Goal: Task Accomplishment & Management: Complete application form

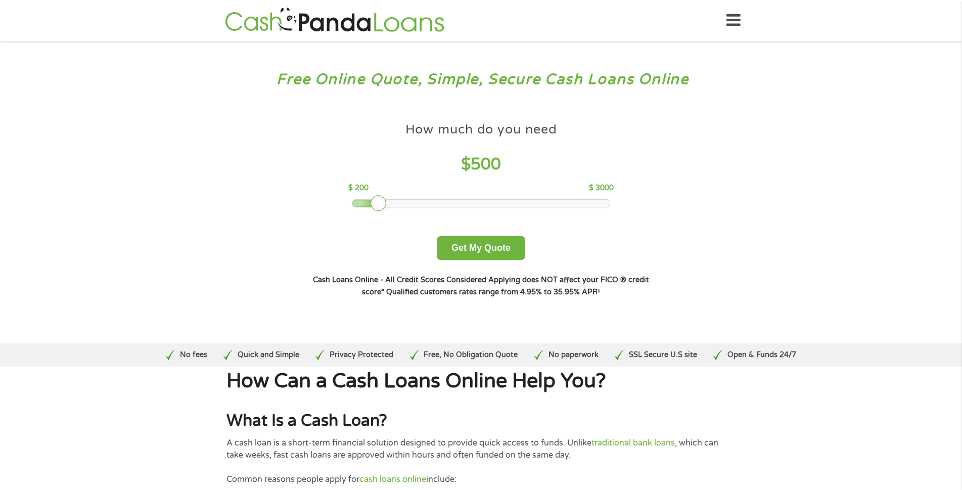
drag, startPoint x: 427, startPoint y: 200, endPoint x: 373, endPoint y: 194, distance: 53.9
click at [373, 194] on div "How much do you need $ 500 $ 200 $ 3000" at bounding box center [480, 162] width 265 height 90
click at [492, 247] on button "Get My Quote" at bounding box center [481, 248] width 88 height 24
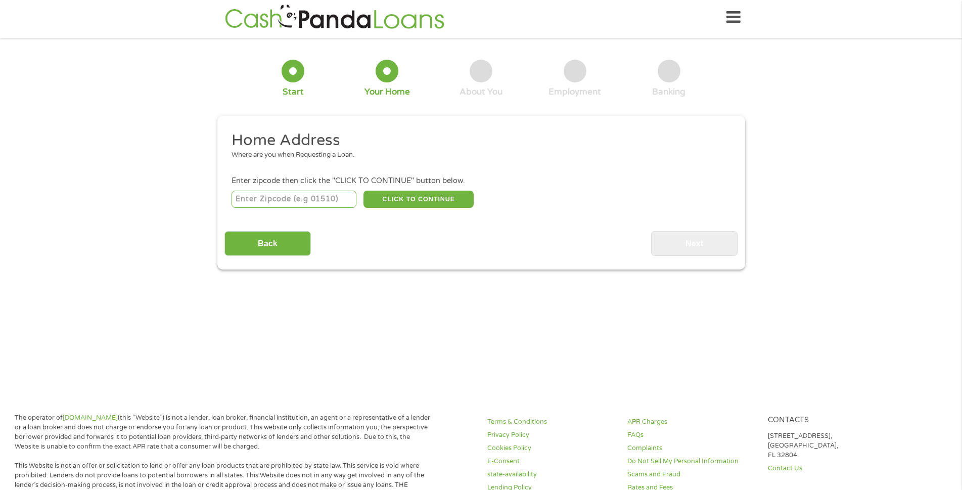
click at [340, 200] on input "number" at bounding box center [294, 199] width 125 height 17
type input "27616"
click at [416, 195] on button "CLICK TO CONTINUE" at bounding box center [418, 199] width 110 height 17
type input "27616"
type input "Raleigh"
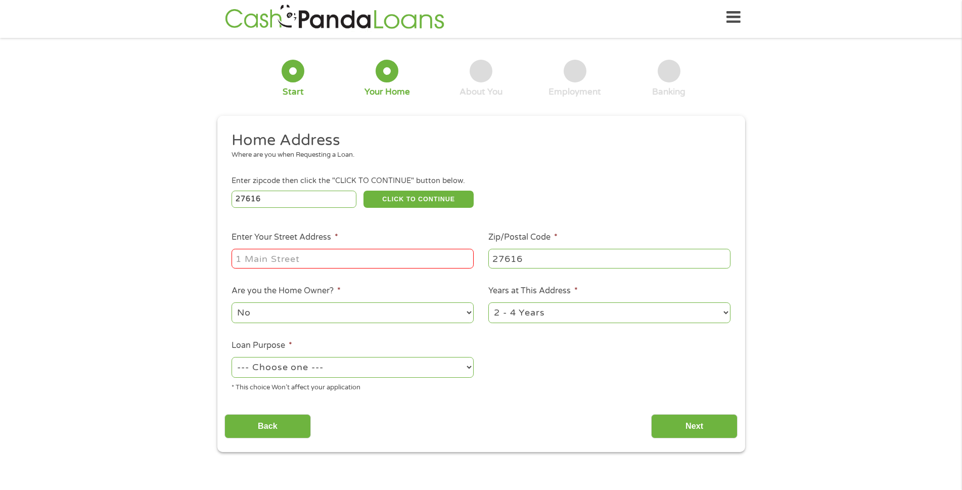
click at [395, 257] on input "Enter Your Street Address *" at bounding box center [353, 258] width 242 height 19
type input "9197200027"
click at [468, 365] on select "--- Choose one --- Pay Bills Debt Consolidation Home Improvement Major Purchase…" at bounding box center [353, 367] width 242 height 21
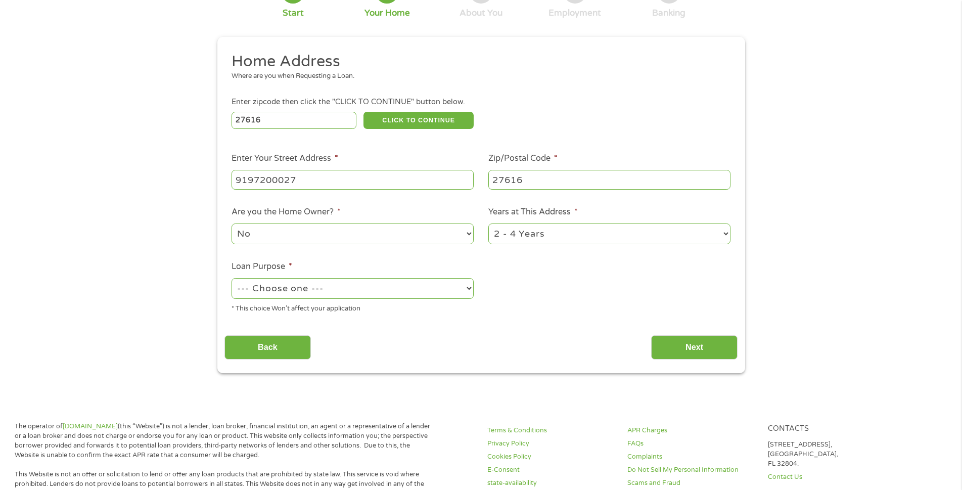
scroll to position [104, 0]
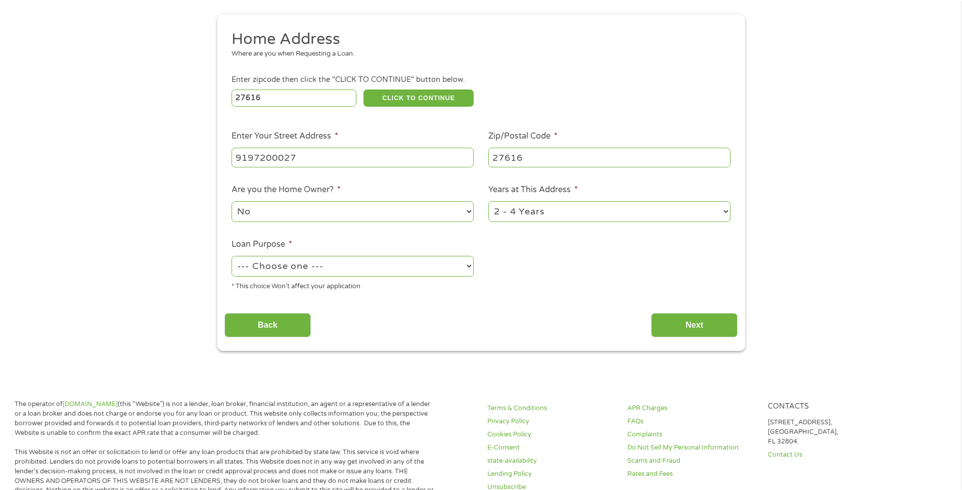
click at [466, 265] on select "--- Choose one --- Pay Bills Debt Consolidation Home Improvement Major Purchase…" at bounding box center [353, 266] width 242 height 21
select select "other"
click at [232, 256] on select "--- Choose one --- Pay Bills Debt Consolidation Home Improvement Major Purchase…" at bounding box center [353, 266] width 242 height 21
click at [701, 326] on input "Next" at bounding box center [694, 325] width 86 height 25
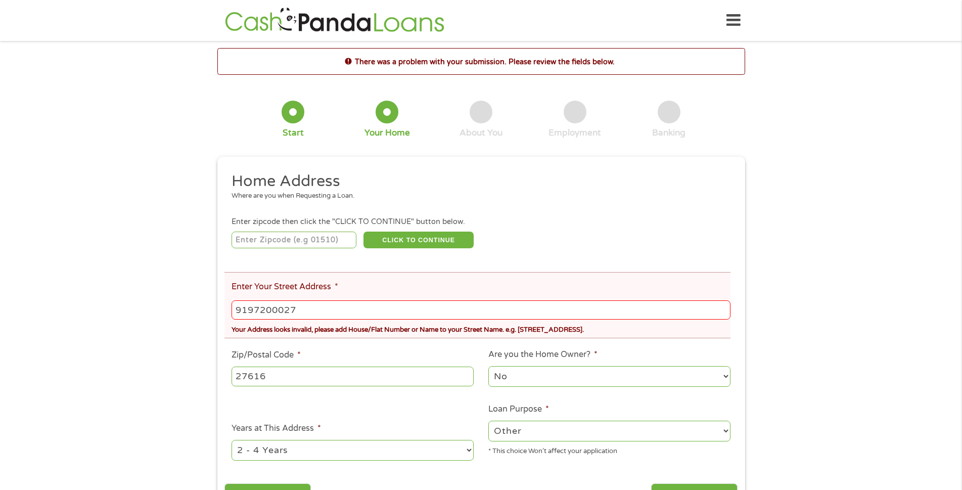
scroll to position [0, 0]
click at [308, 310] on input "9197200027" at bounding box center [481, 309] width 498 height 19
type input "27616"
click at [325, 309] on input "9197200027" at bounding box center [481, 309] width 498 height 19
type input "9"
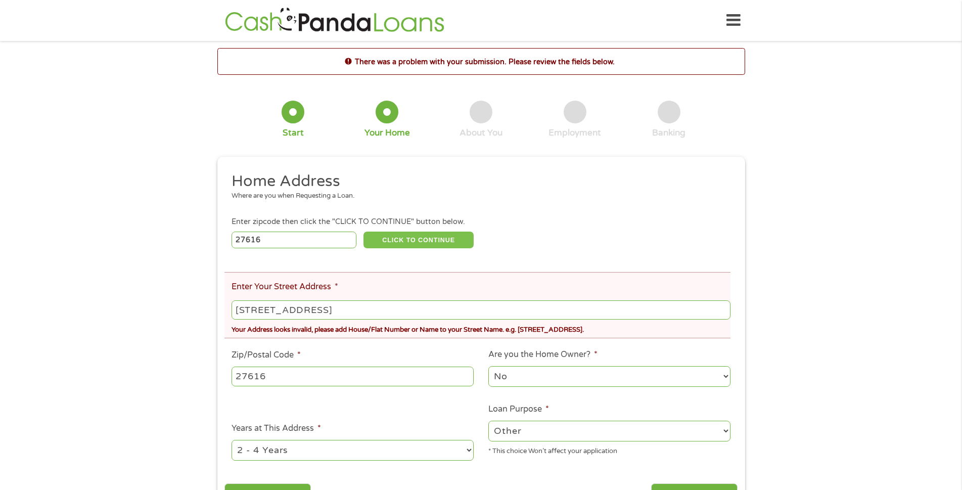
type input "8225 WYNEWOOD CT"
click at [398, 233] on button "CLICK TO CONTINUE" at bounding box center [418, 240] width 110 height 17
click at [406, 240] on button "CLICK TO CONTINUE" at bounding box center [418, 240] width 110 height 17
click at [347, 308] on input "8225 WYNEWOOD CT" at bounding box center [481, 309] width 498 height 19
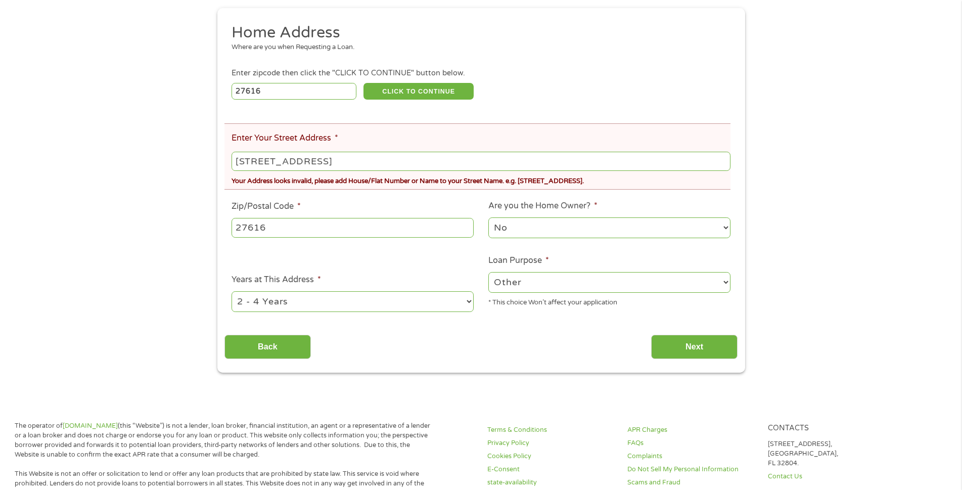
scroll to position [101, 0]
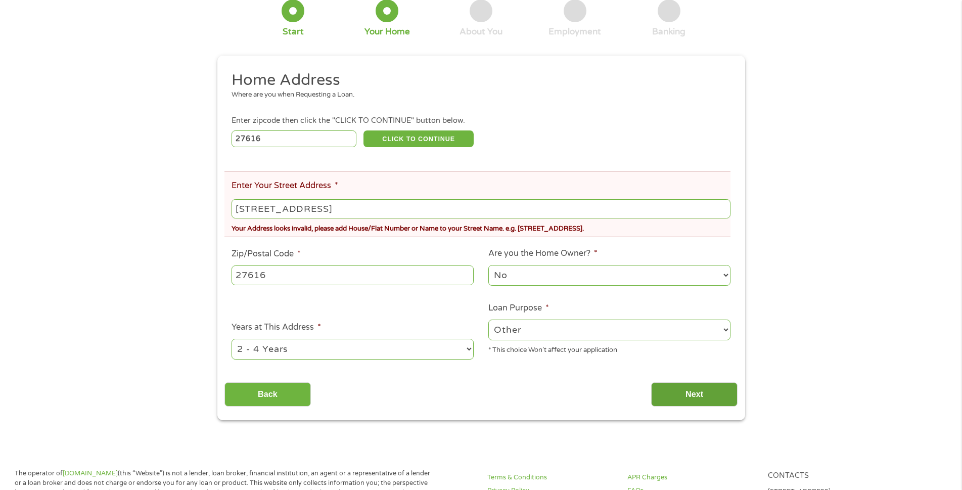
click at [694, 391] on input "Next" at bounding box center [694, 394] width 86 height 25
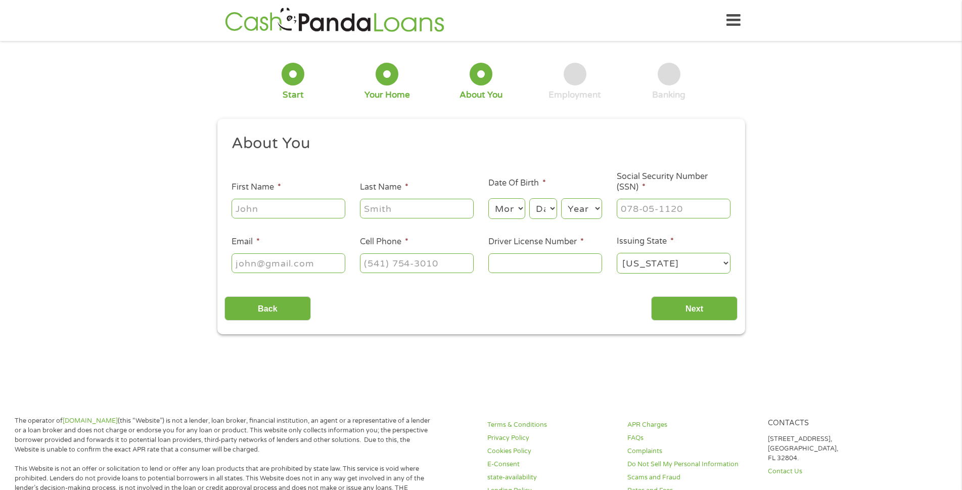
scroll to position [0, 0]
click at [268, 211] on input "First Name *" at bounding box center [289, 208] width 114 height 19
type input "TOMMY"
type input "Johnson"
type input "anthonyjohn711139@gmail.com"
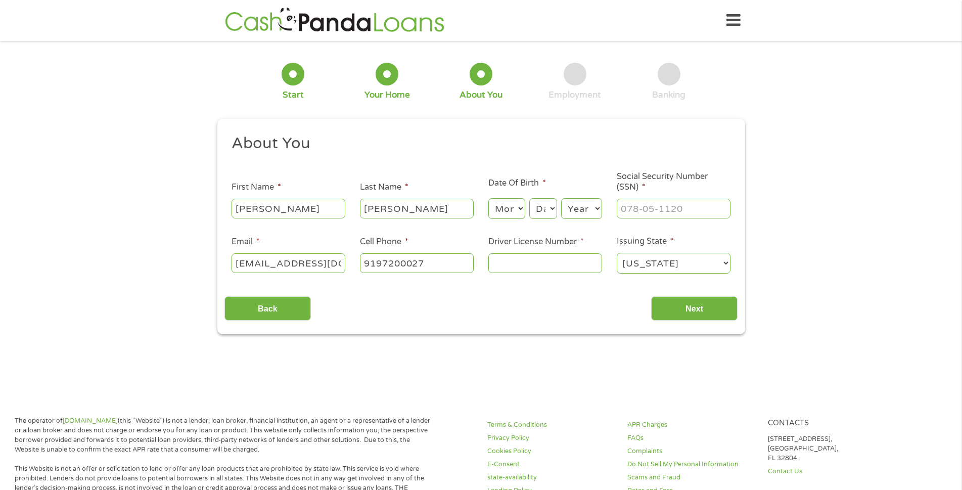
type input "(919) 720-0027"
click at [520, 268] on input "Driver License Number *" at bounding box center [545, 262] width 114 height 19
type input "26610437"
click at [518, 209] on select "Month 1 2 3 4 5 6 7 8 9 10 11 12" at bounding box center [506, 208] width 37 height 21
select select "3"
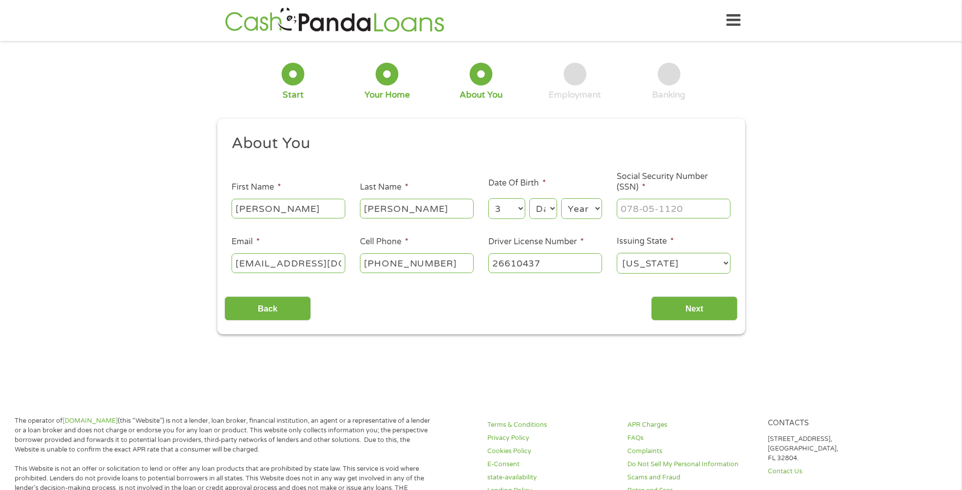
click at [488, 198] on select "Month 1 2 3 4 5 6 7 8 9 10 11 12" at bounding box center [506, 208] width 37 height 21
click at [552, 210] on select "Day 1 2 3 4 5 6 7 8 9 10 11 12 13 14 15 16 17 18 19 20 21 22 23 24 25 26 27 28 …" at bounding box center [542, 208] width 27 height 21
select select "7"
click at [529, 198] on select "Day 1 2 3 4 5 6 7 8 9 10 11 12 13 14 15 16 17 18 19 20 21 22 23 24 25 26 27 28 …" at bounding box center [542, 208] width 27 height 21
click at [597, 208] on select "Year 2007 2006 2005 2004 2003 2002 2001 2000 1999 1998 1997 1996 1995 1994 1993…" at bounding box center [581, 208] width 41 height 21
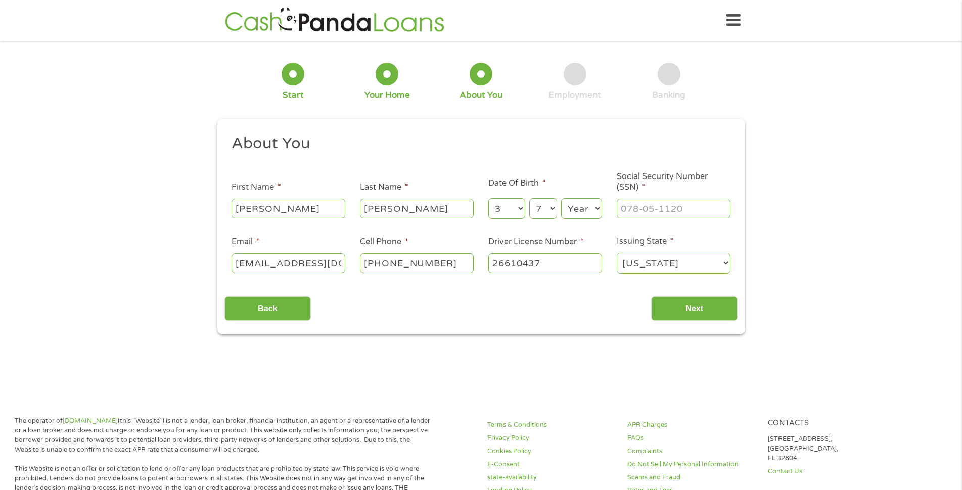
click at [596, 210] on select "Year 2007 2006 2005 2004 2003 2002 2001 2000 1999 1998 1997 1996 1995 1994 1993…" at bounding box center [581, 208] width 41 height 21
select select "1959"
click at [561, 198] on select "Year 2007 2006 2005 2004 2003 2002 2001 2000 1999 1998 1997 1996 1995 1994 1993…" at bounding box center [581, 208] width 41 height 21
click at [684, 206] on input "___-__-____" at bounding box center [674, 208] width 114 height 19
type input "106-50-4461"
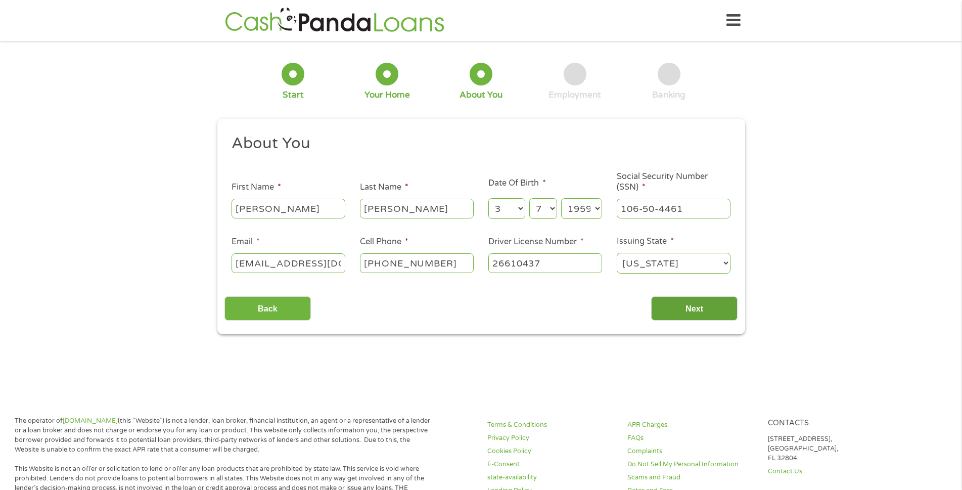
click at [686, 303] on input "Next" at bounding box center [694, 308] width 86 height 25
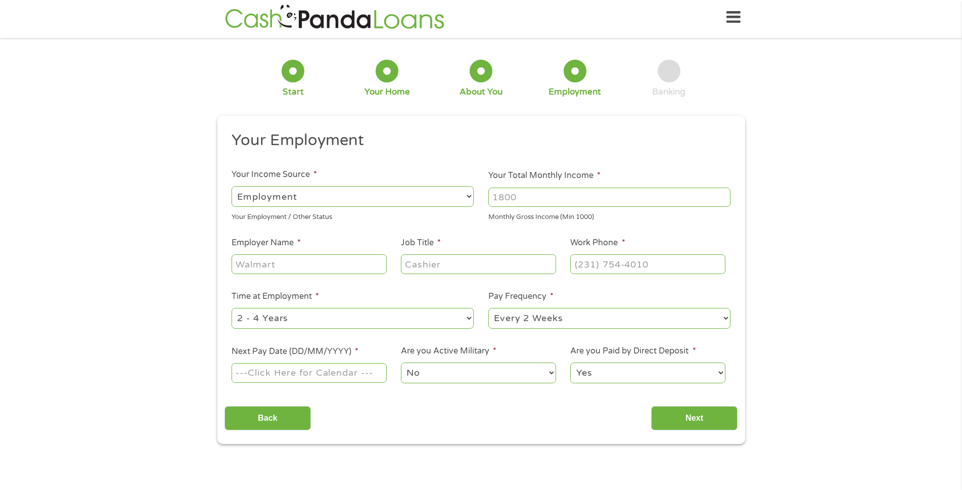
click at [468, 195] on select "--- Choose one --- Employment Self Employed Benefits" at bounding box center [353, 196] width 242 height 21
select select "benefits"
click at [232, 186] on select "--- Choose one --- Employment Self Employed Benefits" at bounding box center [353, 196] width 242 height 21
type input "Other"
type input "(919) 720-0027"
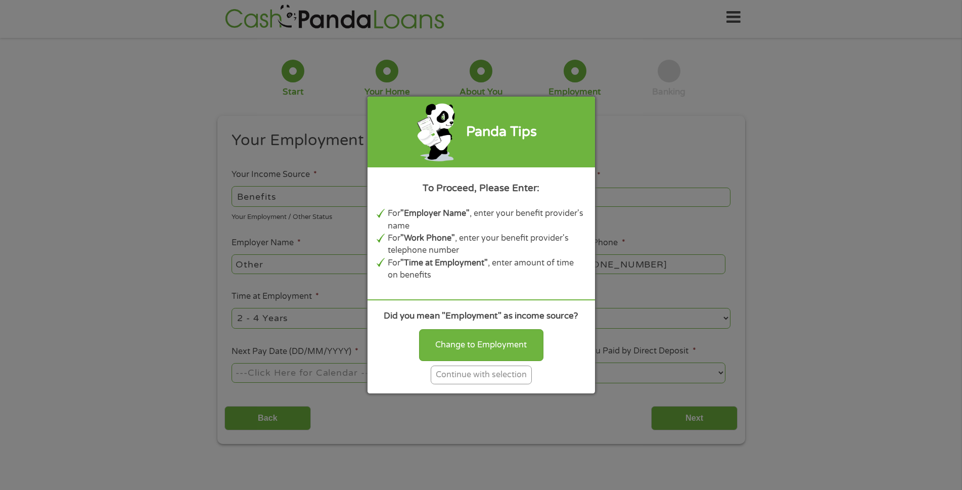
click at [487, 372] on div "Continue with selection" at bounding box center [481, 374] width 101 height 19
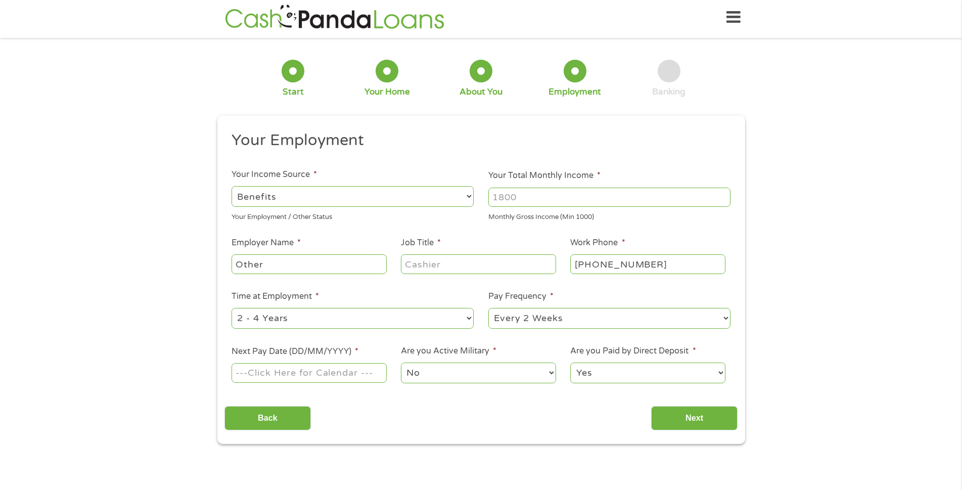
click at [361, 263] on input "Other" at bounding box center [309, 263] width 155 height 19
type input "O"
type input "SOCIAL SECURITY"
click at [522, 265] on input "Job Title *" at bounding box center [478, 263] width 155 height 19
type input "RETIRE"
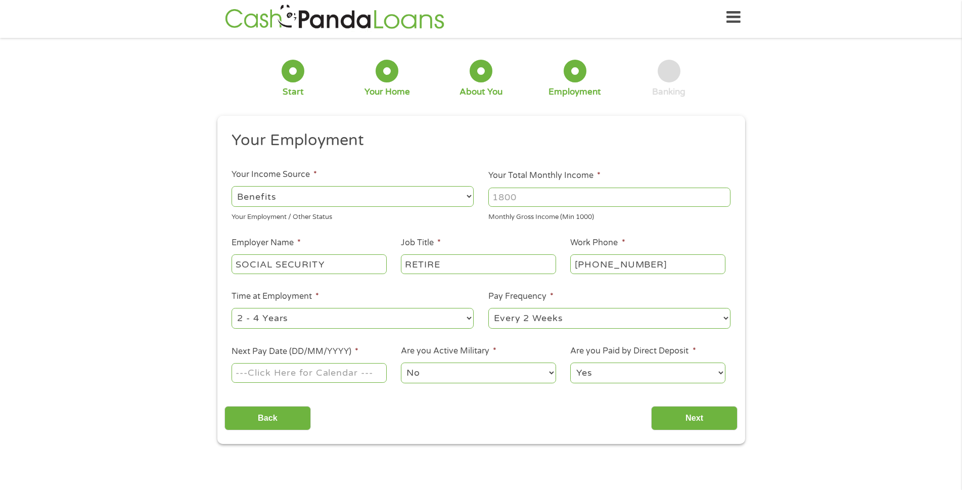
click at [464, 315] on select "--- Choose one --- 1 Year or less 1 - 2 Years 2 - 4 Years Over 4 Years" at bounding box center [353, 318] width 242 height 21
select select "12months"
click at [232, 308] on select "--- Choose one --- 1 Year or less 1 - 2 Years 2 - 4 Years Over 4 Years" at bounding box center [353, 318] width 242 height 21
click at [725, 317] on select "--- Choose one --- Every 2 Weeks Every Week Monthly Semi-Monthly" at bounding box center [609, 318] width 242 height 21
select select "monthly"
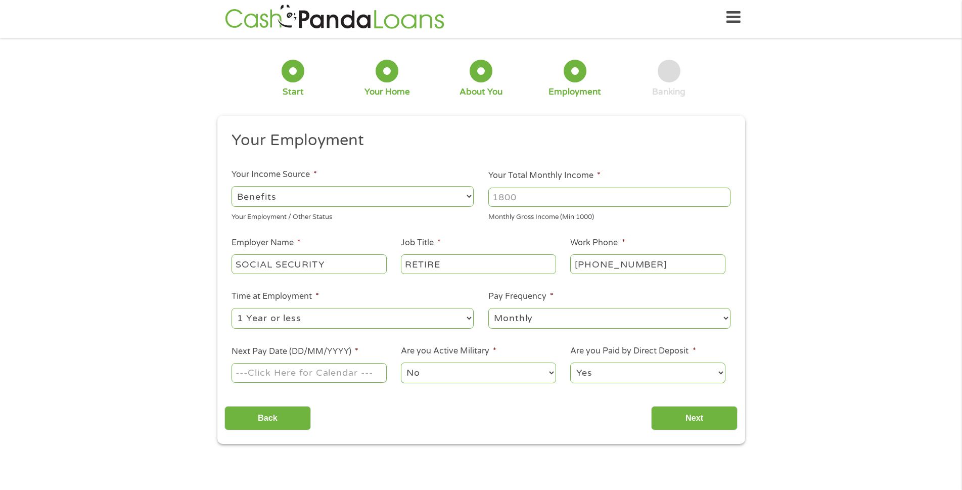
click at [488, 308] on select "--- Choose one --- Every 2 Weeks Every Week Monthly Semi-Monthly" at bounding box center [609, 318] width 242 height 21
click at [365, 370] on input "Next Pay Date (DD/MM/YYYY) *" at bounding box center [309, 372] width 155 height 19
type input "08/10/2025"
click at [712, 420] on input "Next" at bounding box center [694, 418] width 86 height 25
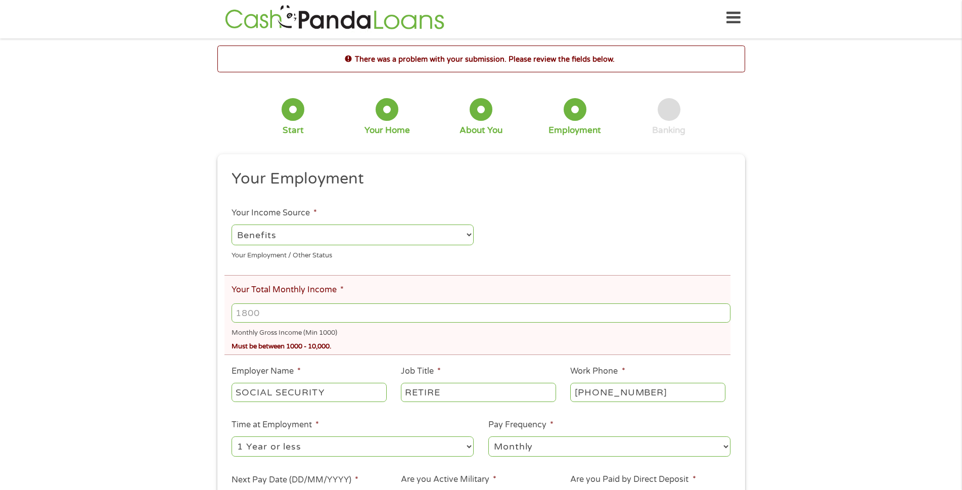
click at [468, 234] on select "--- Choose one --- Employment Self Employed Benefits" at bounding box center [353, 234] width 242 height 21
click at [351, 312] on input "Your Total Monthly Income *" at bounding box center [481, 312] width 498 height 19
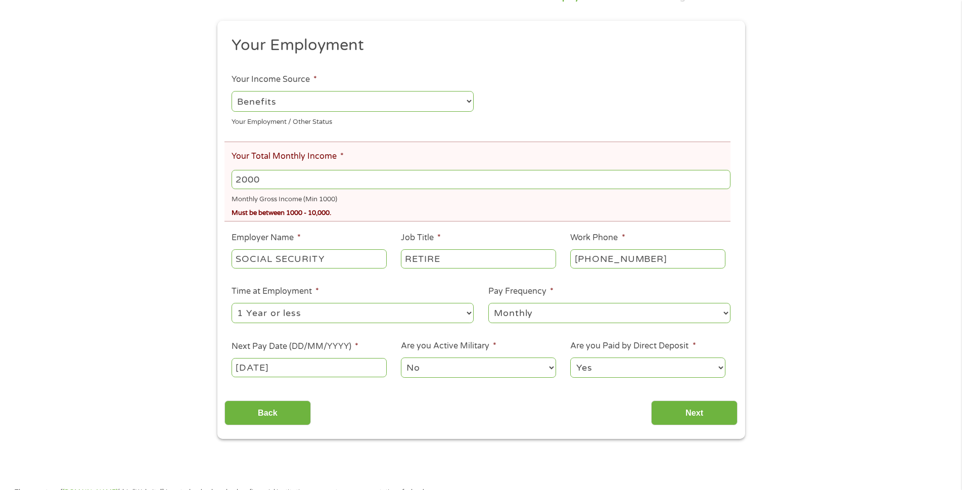
scroll to position [154, 0]
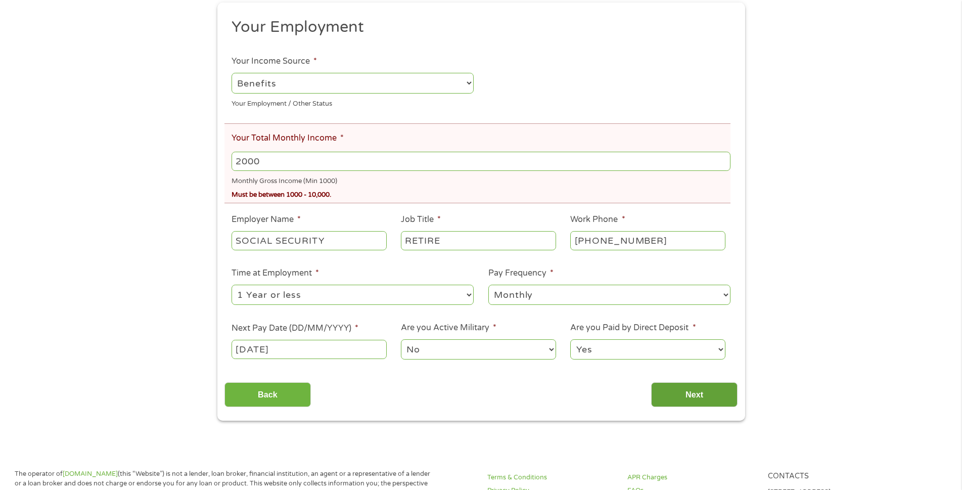
type input "2000"
click at [687, 385] on input "Next" at bounding box center [694, 394] width 86 height 25
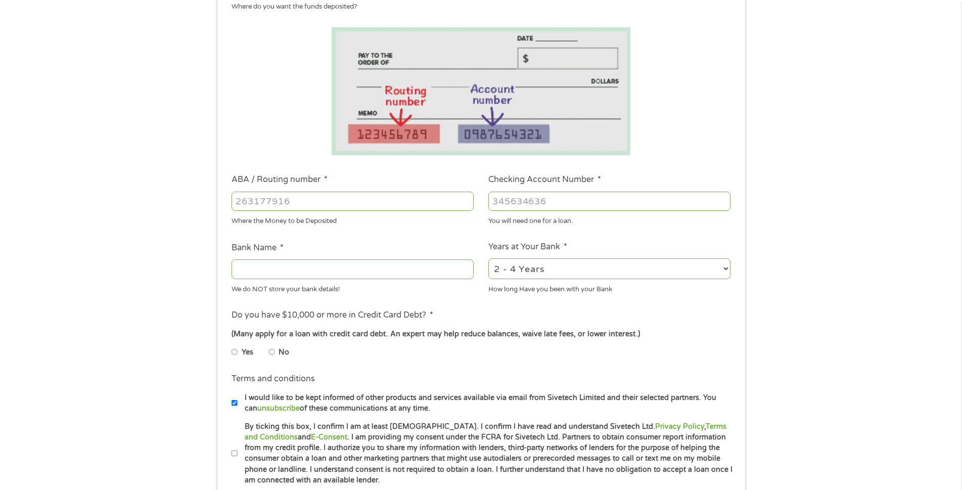
scroll to position [152, 0]
click at [320, 200] on input "ABA / Routing number *" at bounding box center [353, 200] width 242 height 19
type input "072000326"
type input "JPMORGAN CHASE BANK NA"
type input "072000326"
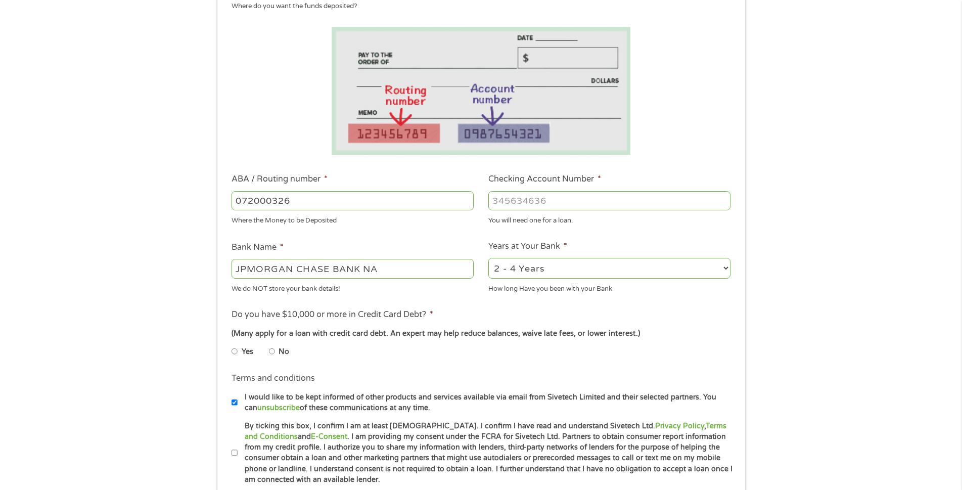
click at [641, 198] on input "Checking Account Number *" at bounding box center [609, 200] width 242 height 19
type input "2902678197"
click at [443, 269] on input "JPMORGAN CHASE BANK NA" at bounding box center [353, 268] width 242 height 19
type input "J"
type input "CHASE"
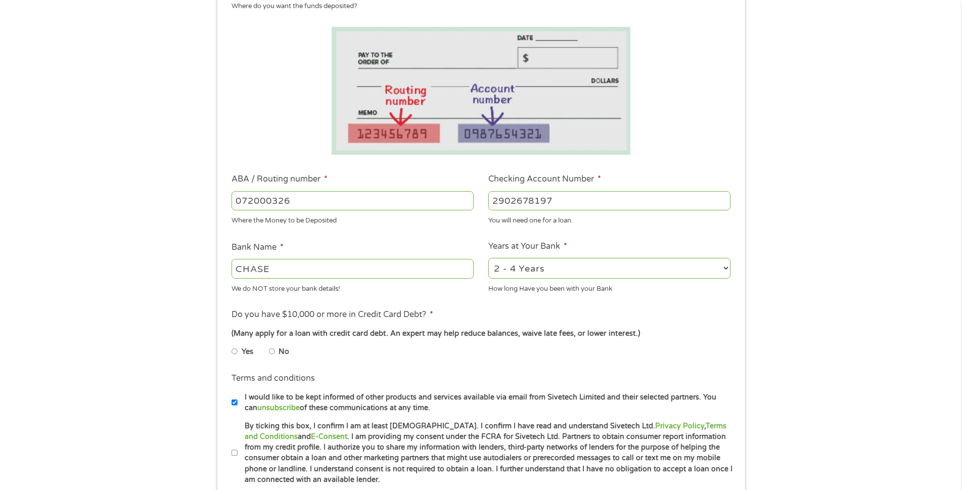
click at [725, 264] on select "2 - 4 Years 6 - 12 Months 1 - 2 Years Over 4 Years" at bounding box center [609, 268] width 242 height 21
click at [488, 258] on select "2 - 4 Years 6 - 12 Months 1 - 2 Years Over 4 Years" at bounding box center [609, 268] width 242 height 21
click at [234, 353] on input "Yes" at bounding box center [235, 351] width 6 height 16
radio input "true"
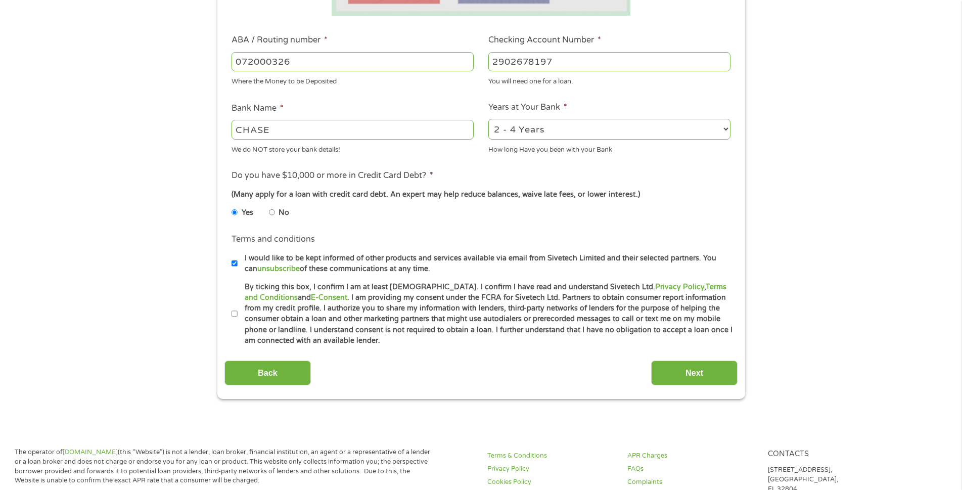
scroll to position [303, 0]
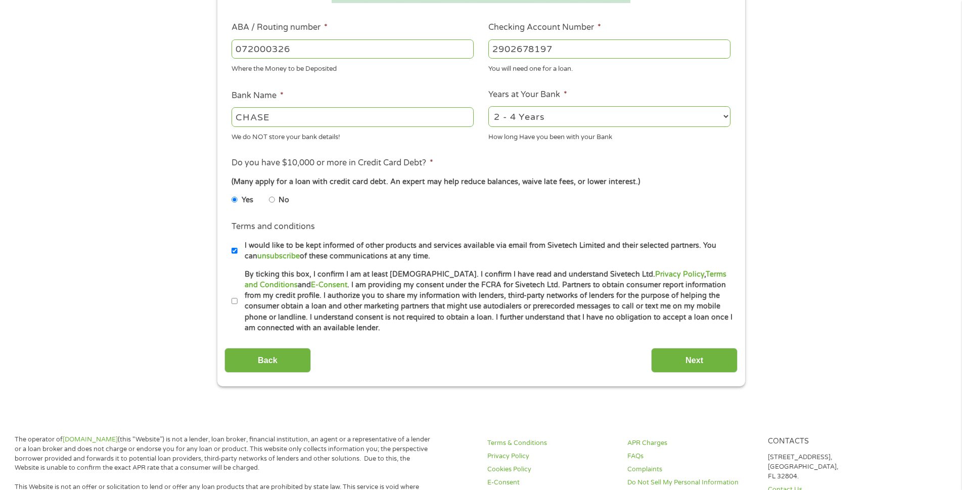
click at [234, 300] on input "By ticking this box, I confirm I am at least 18 years old. I confirm I have rea…" at bounding box center [235, 301] width 6 height 16
checkbox input "true"
click at [696, 358] on input "Next" at bounding box center [694, 360] width 86 height 25
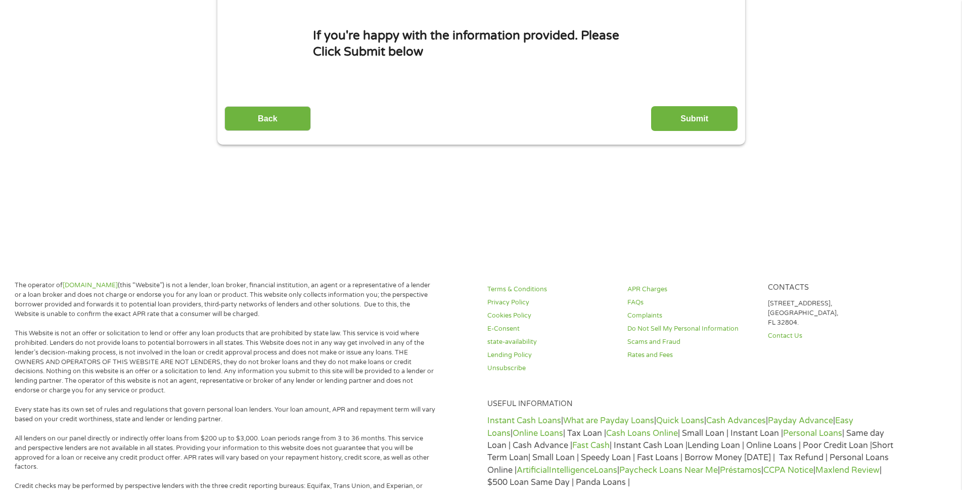
scroll to position [0, 0]
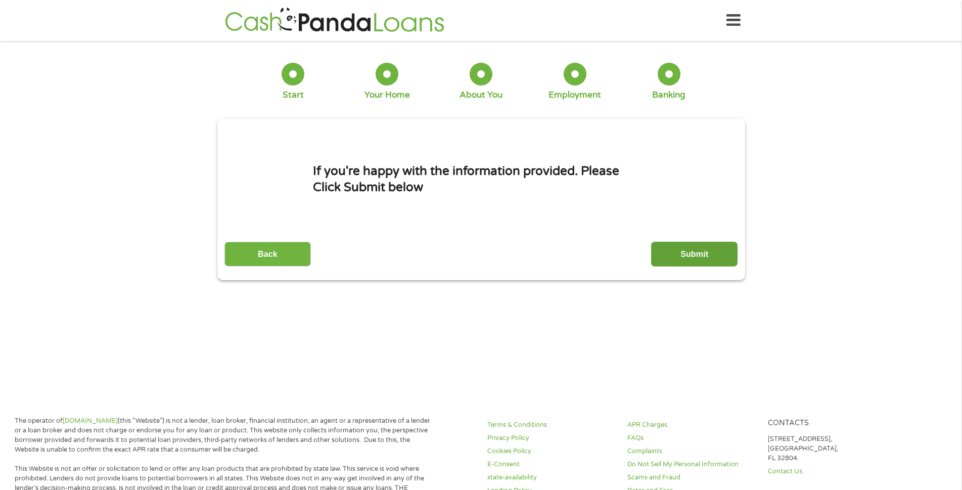
click at [691, 255] on input "Submit" at bounding box center [694, 254] width 86 height 25
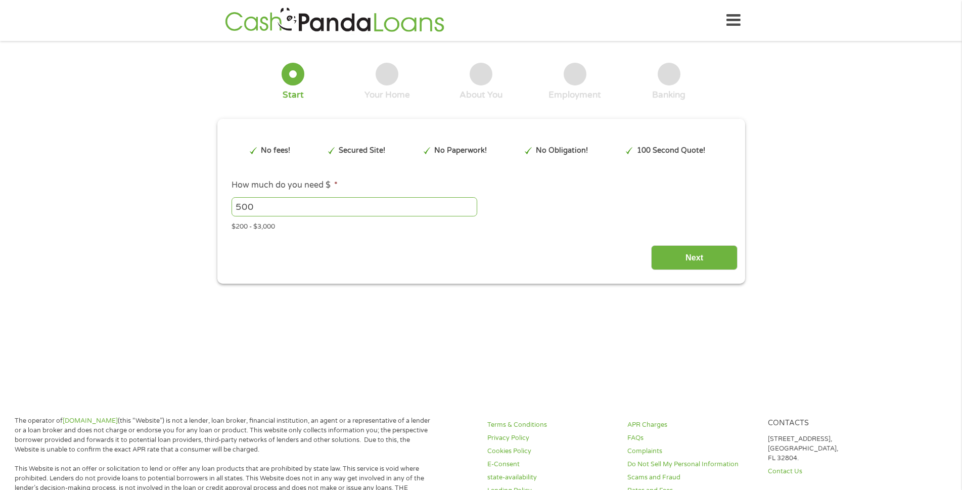
type input "EAIaIQobChMIw7D47unkjwMV_4laBR2sBAlaEAAYBiAAEgLXMfD_BwE"
